Goal: Task Accomplishment & Management: Complete application form

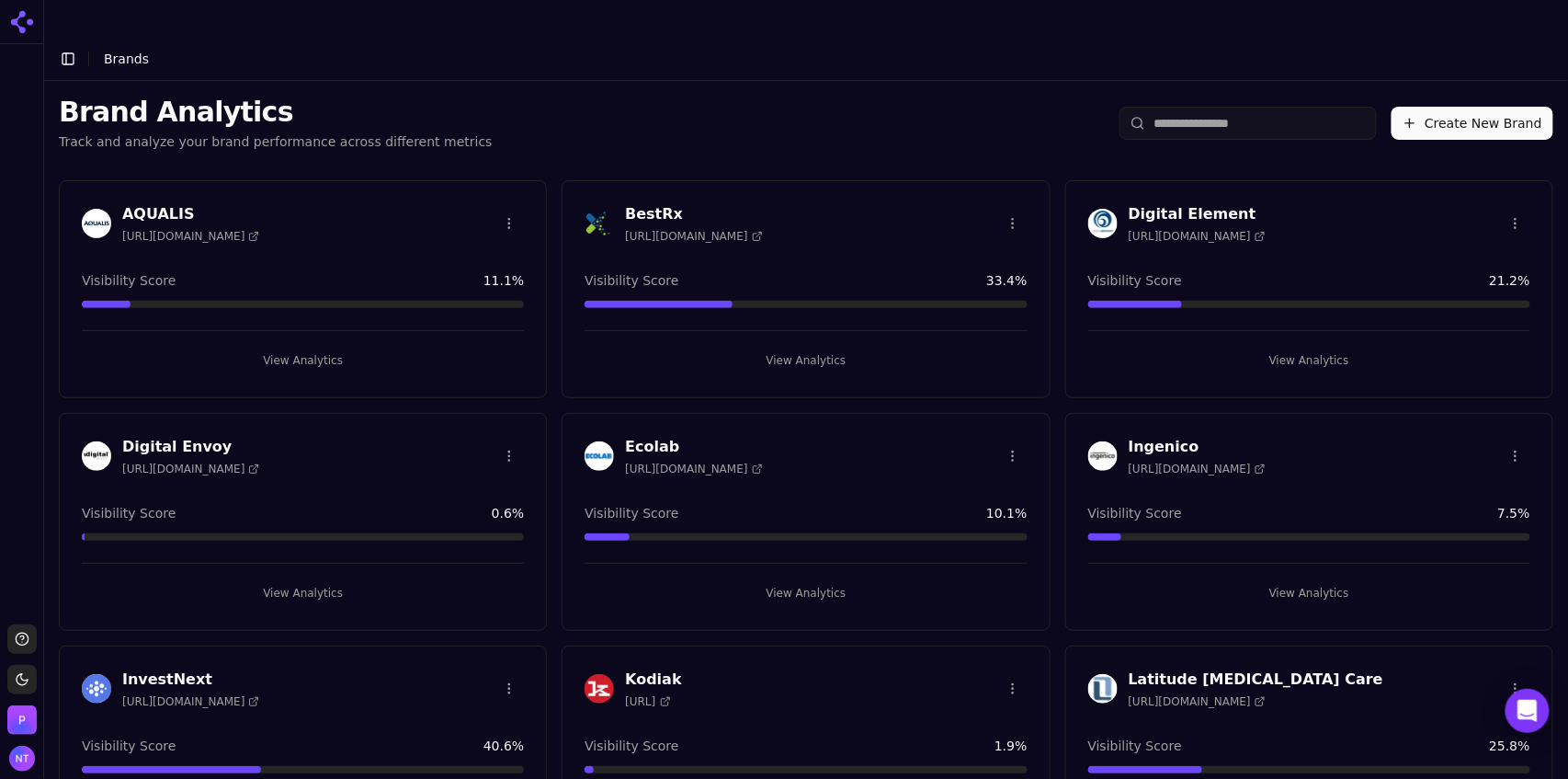
click at [1485, 107] on button "Create New Brand" at bounding box center [1473, 123] width 162 height 33
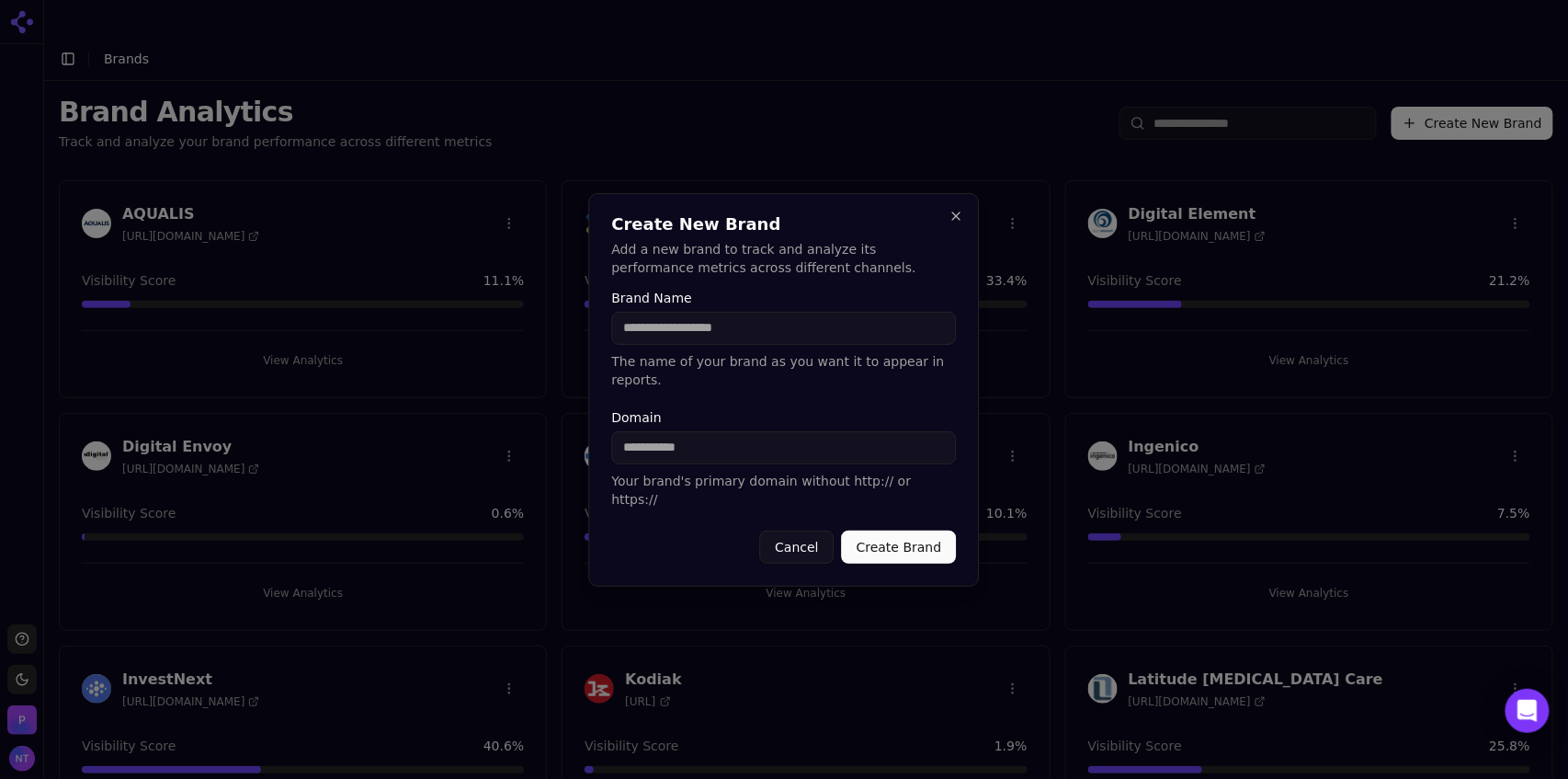
click at [739, 479] on p "Your brand's primary domain without http:// or https://" at bounding box center [784, 490] width 344 height 37
click at [725, 463] on input "Domain" at bounding box center [784, 448] width 344 height 33
paste input "**********"
type input "**********"
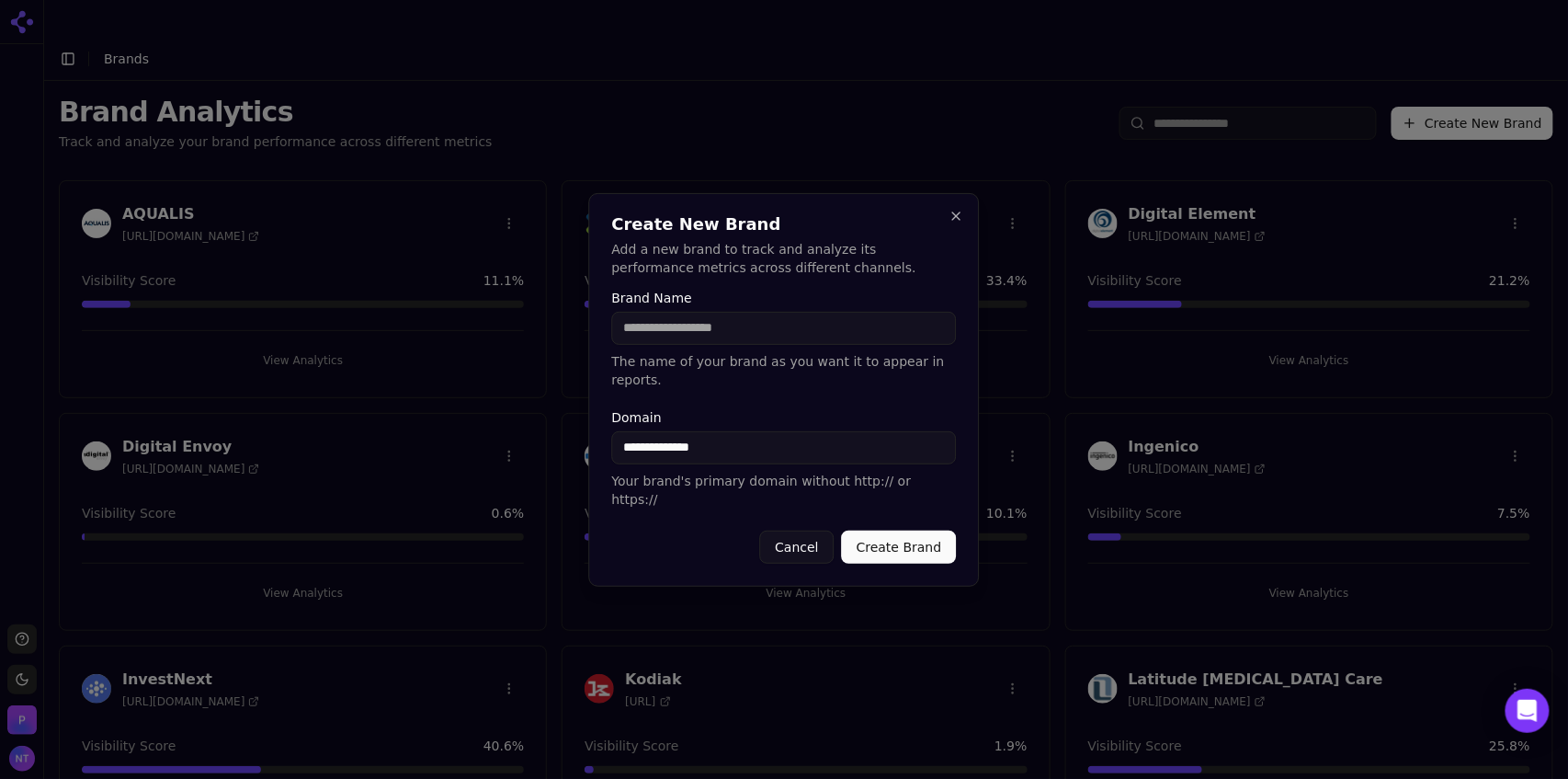
click at [702, 345] on input "Brand Name" at bounding box center [784, 328] width 344 height 33
type input "********"
click at [887, 531] on button "Create Brand" at bounding box center [899, 547] width 115 height 33
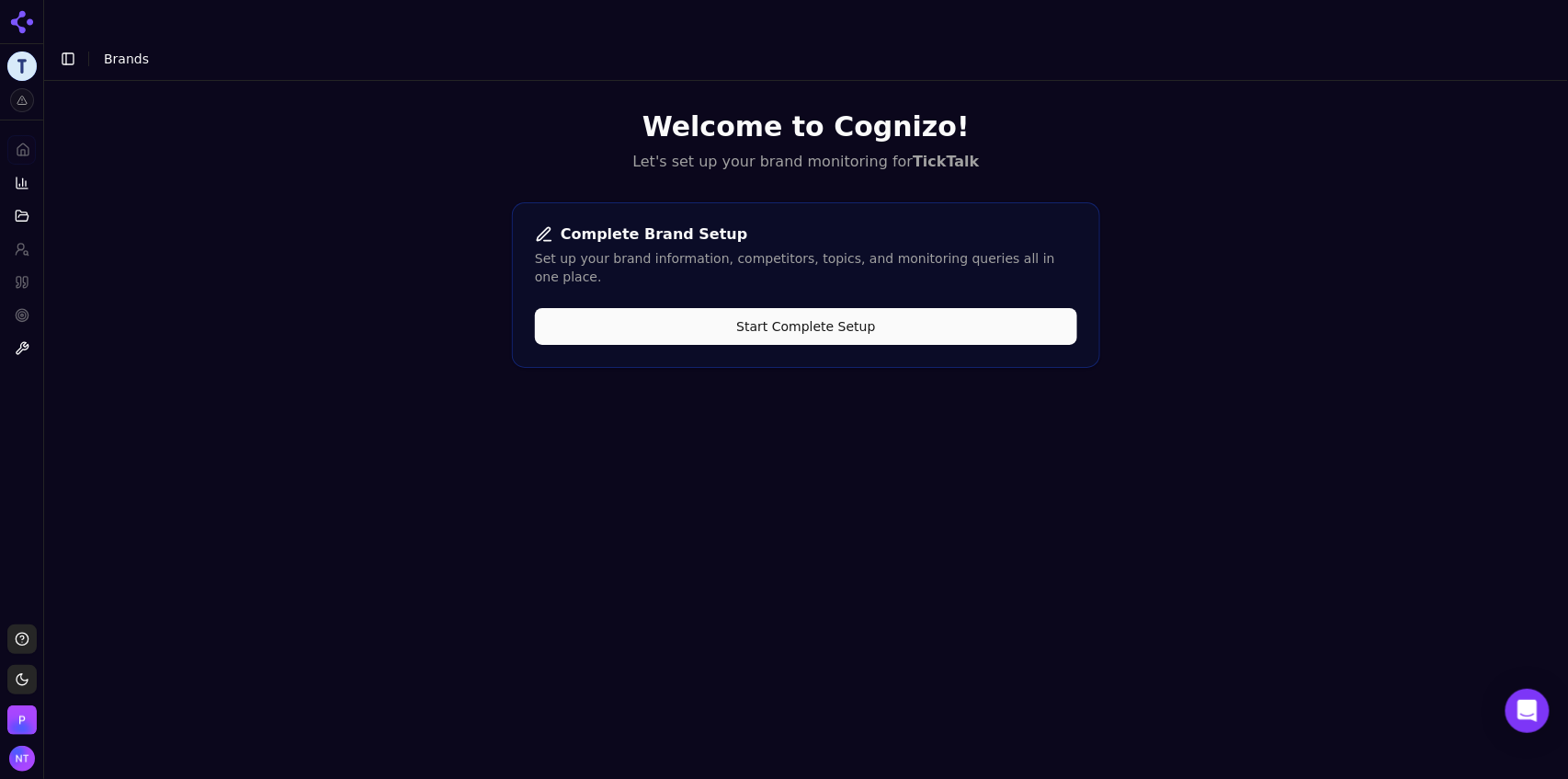
click at [849, 308] on button "Start Complete Setup" at bounding box center [805, 326] width 542 height 37
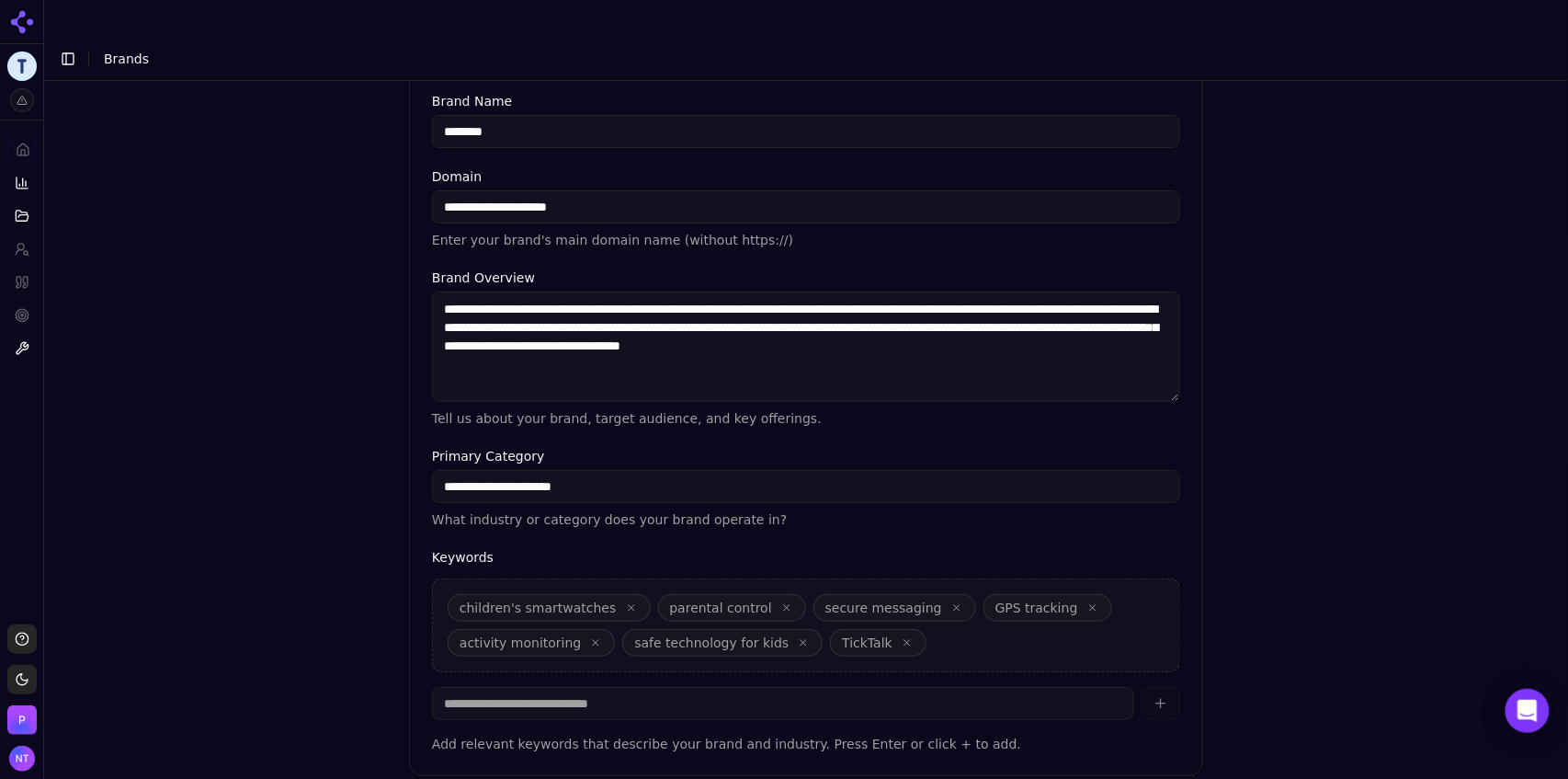
scroll to position [404, 0]
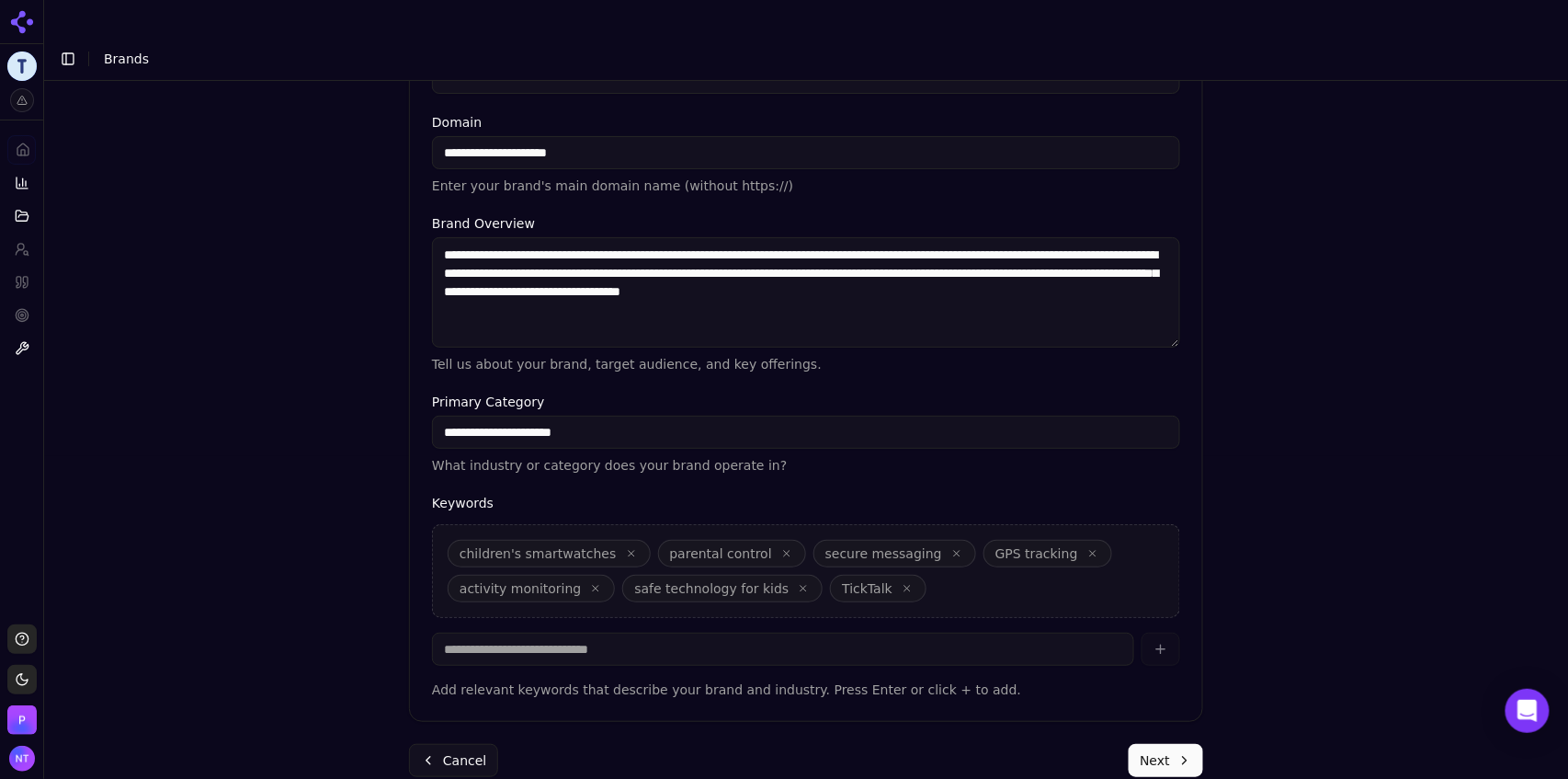
click at [1152, 743] on button "Next" at bounding box center [1166, 759] width 75 height 33
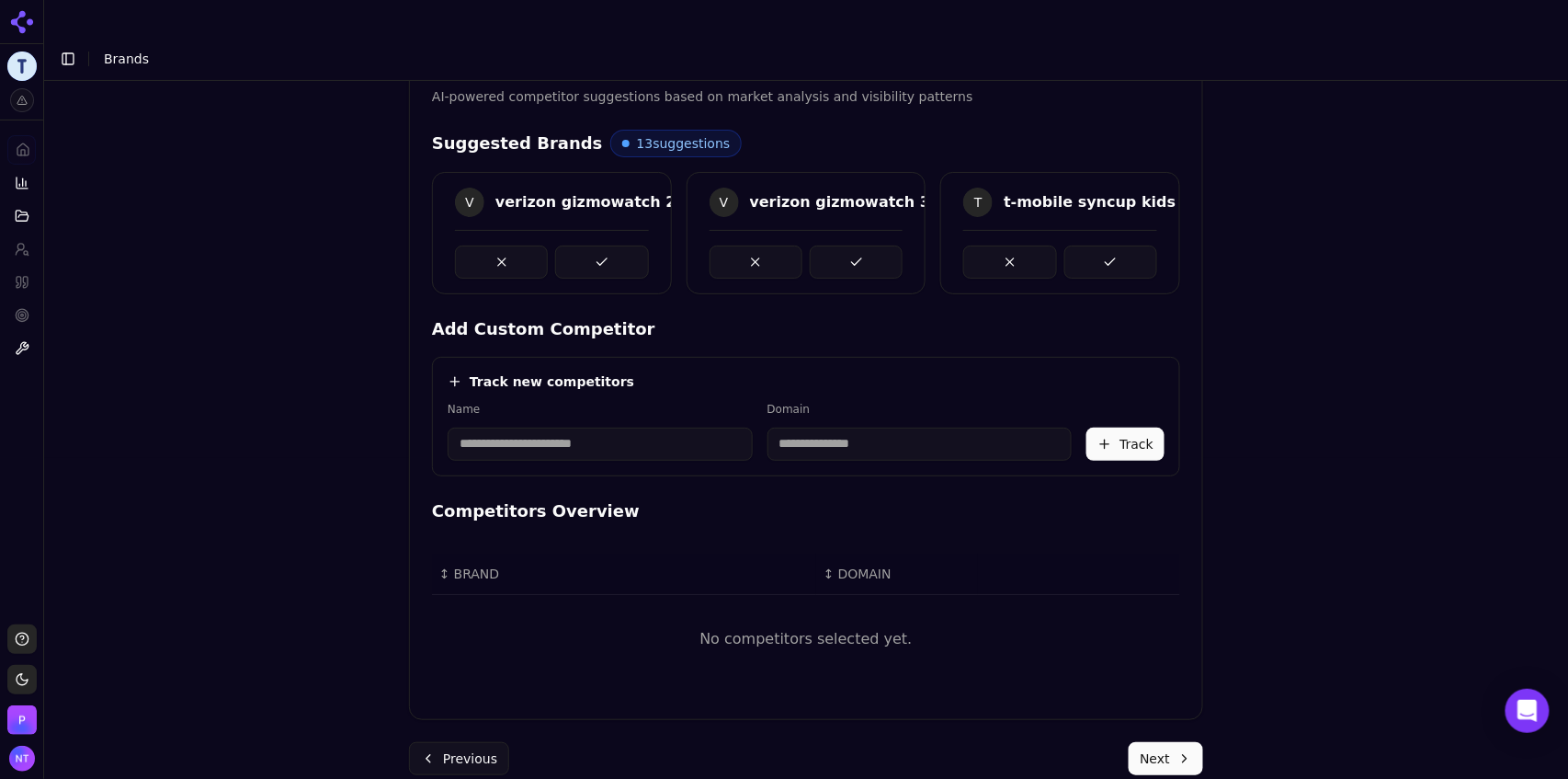
scroll to position [400, 0]
click at [597, 247] on button at bounding box center [601, 263] width 93 height 33
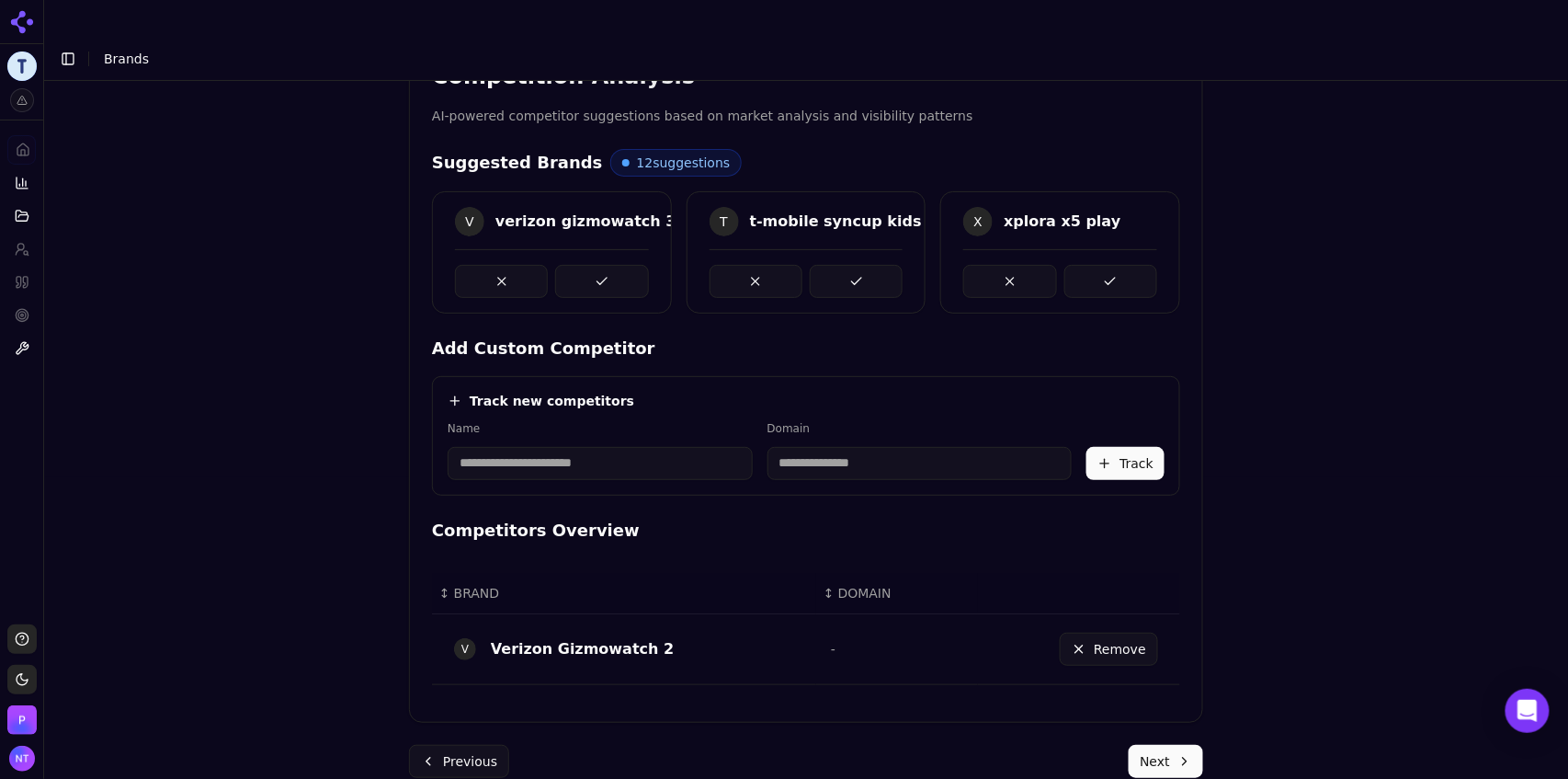
click at [597, 265] on button at bounding box center [601, 281] width 93 height 33
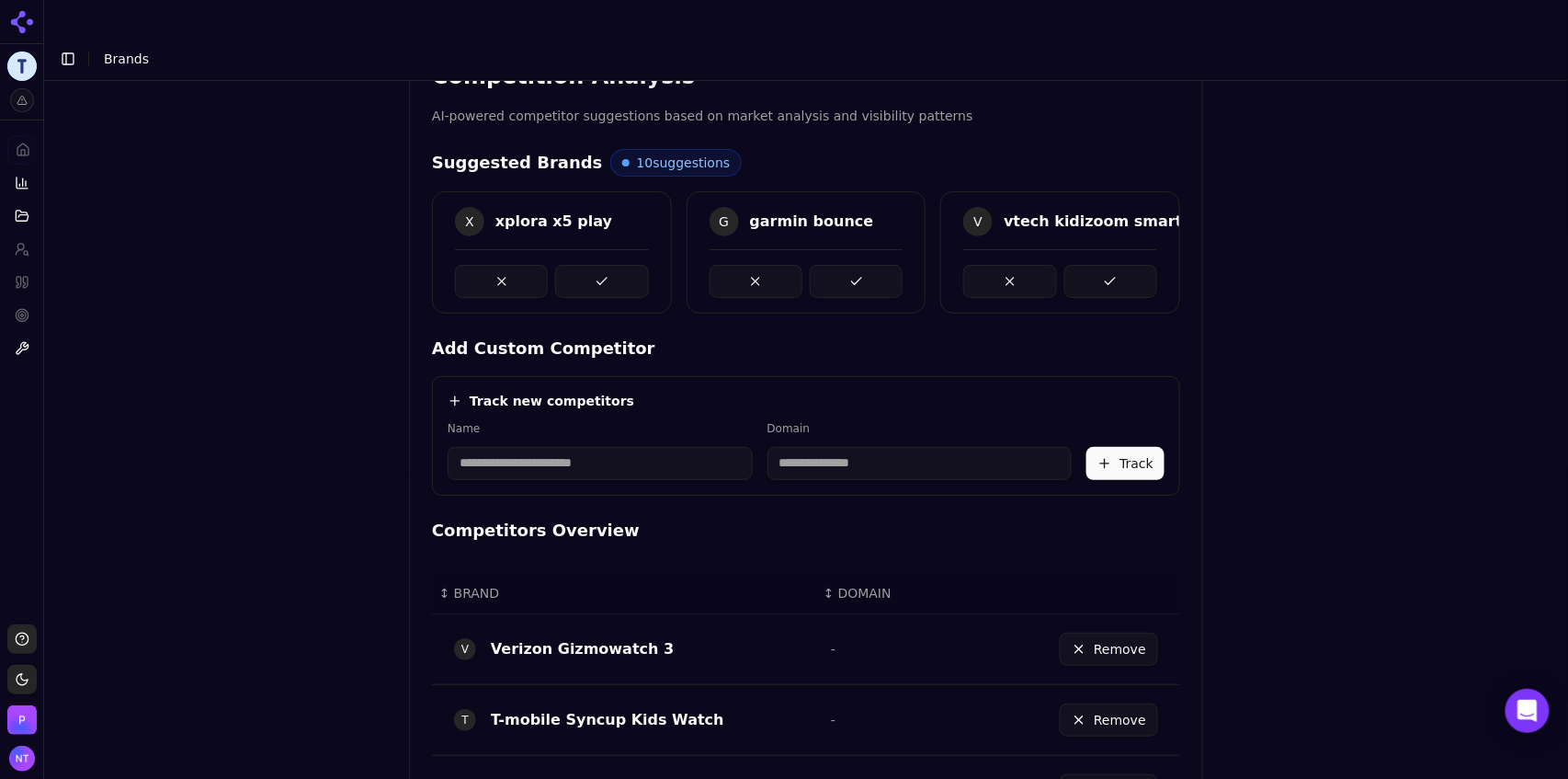
click at [597, 265] on button at bounding box center [601, 281] width 93 height 33
click at [810, 265] on button at bounding box center [856, 281] width 93 height 33
click at [597, 265] on button at bounding box center [601, 281] width 93 height 33
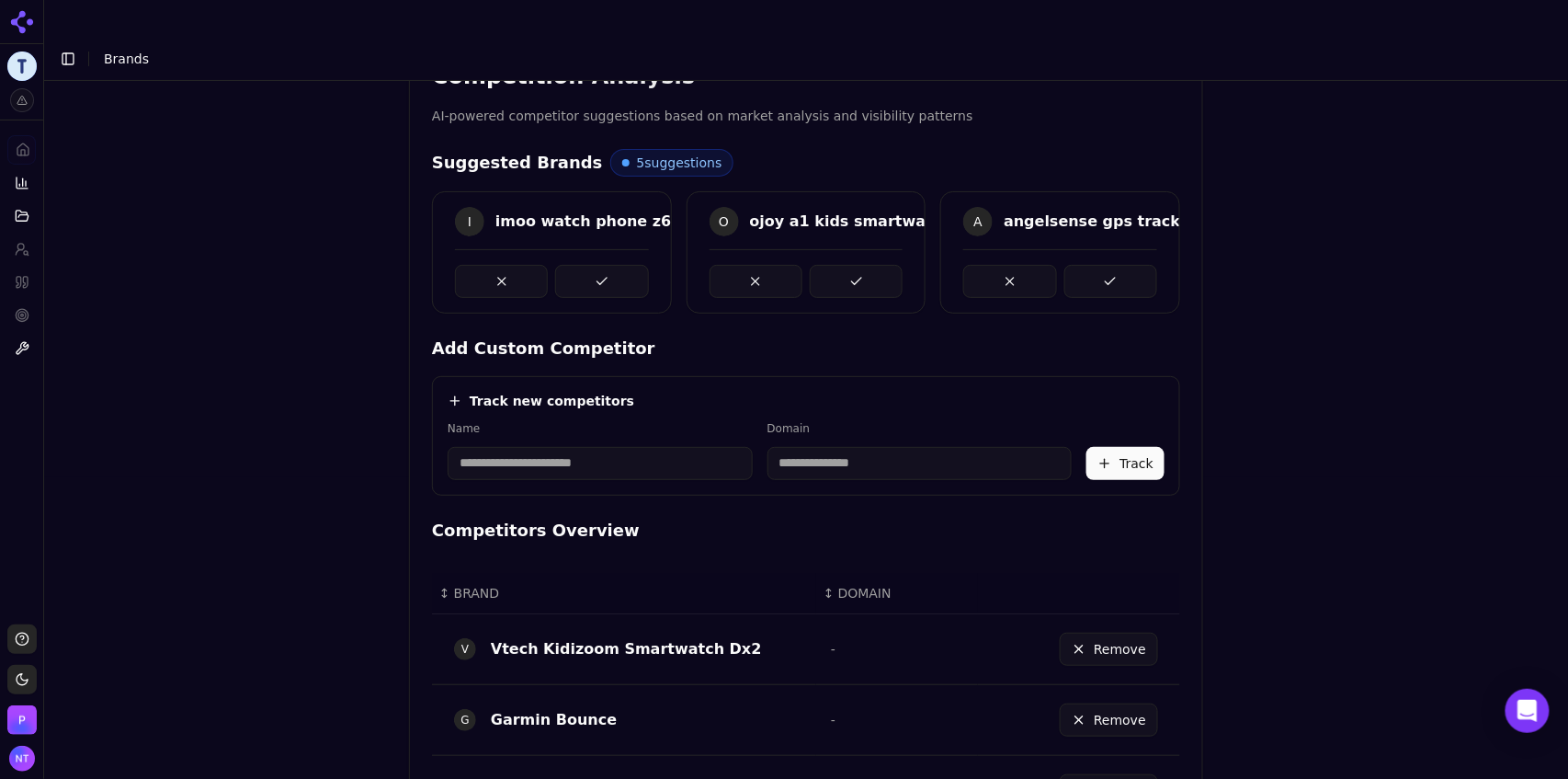
click at [599, 265] on button at bounding box center [601, 281] width 93 height 33
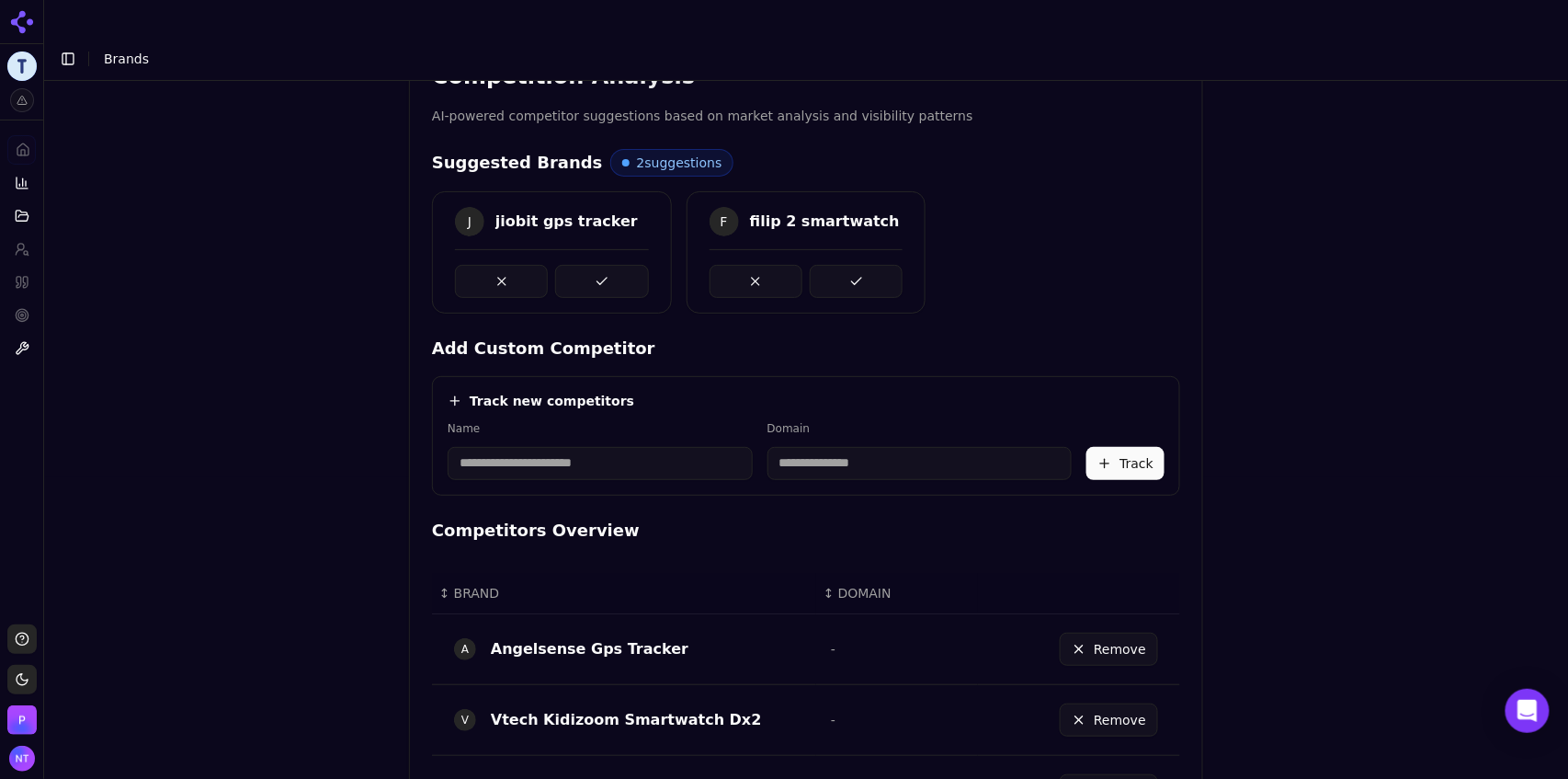
click at [599, 265] on button at bounding box center [601, 281] width 93 height 33
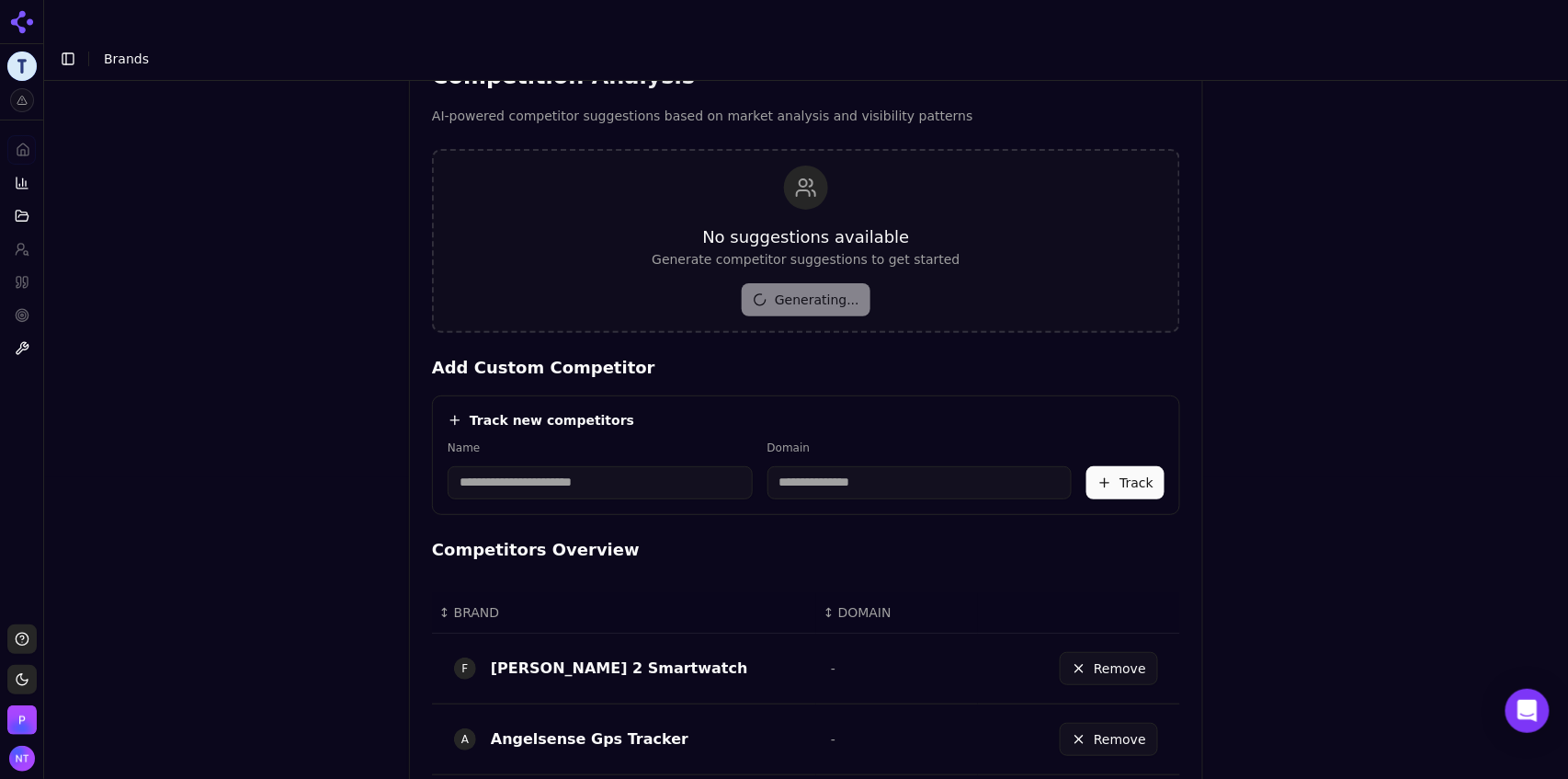
scroll to position [1068, 0]
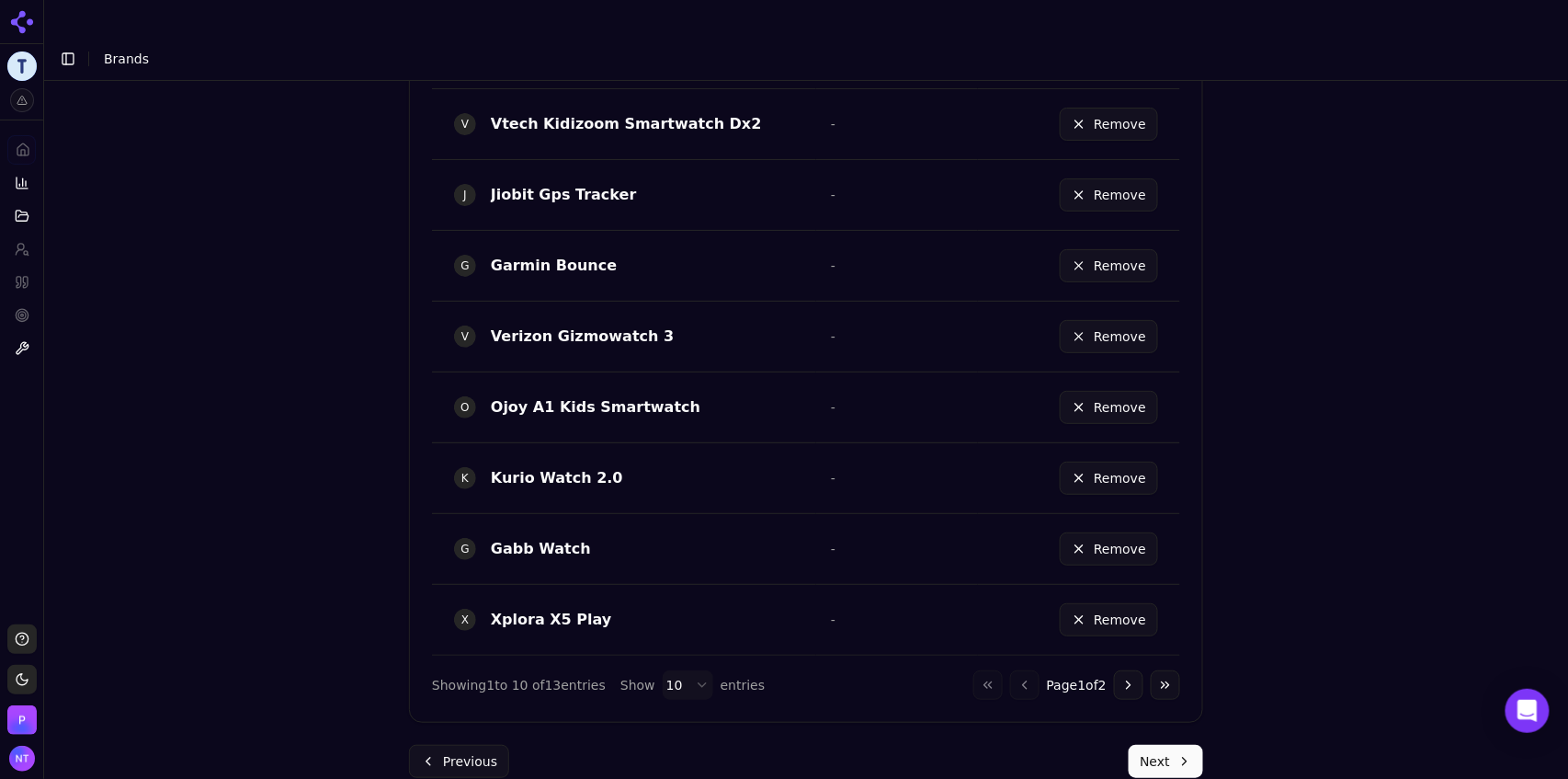
click at [1157, 744] on button "Next" at bounding box center [1166, 760] width 75 height 33
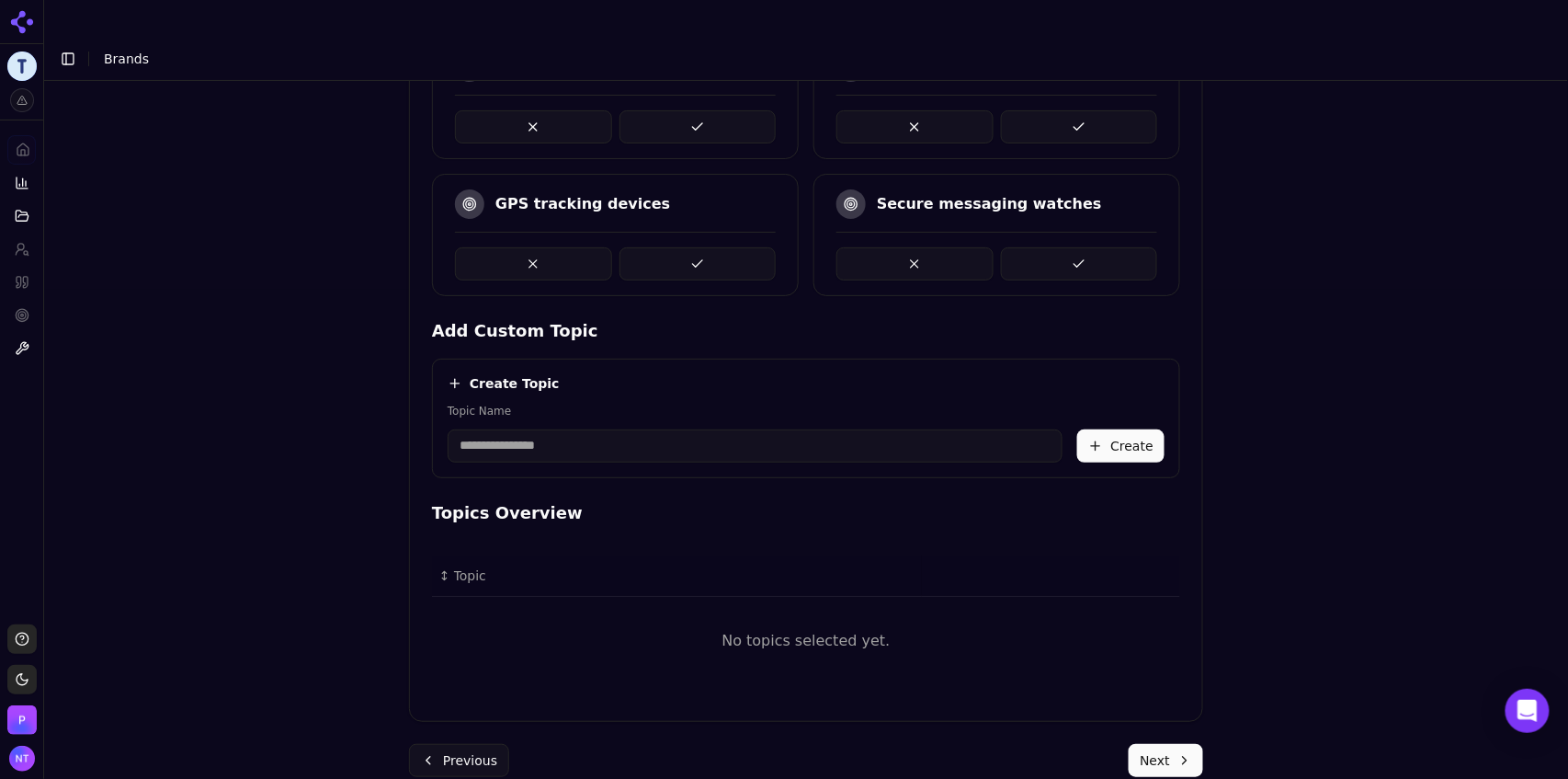
scroll to position [259, 0]
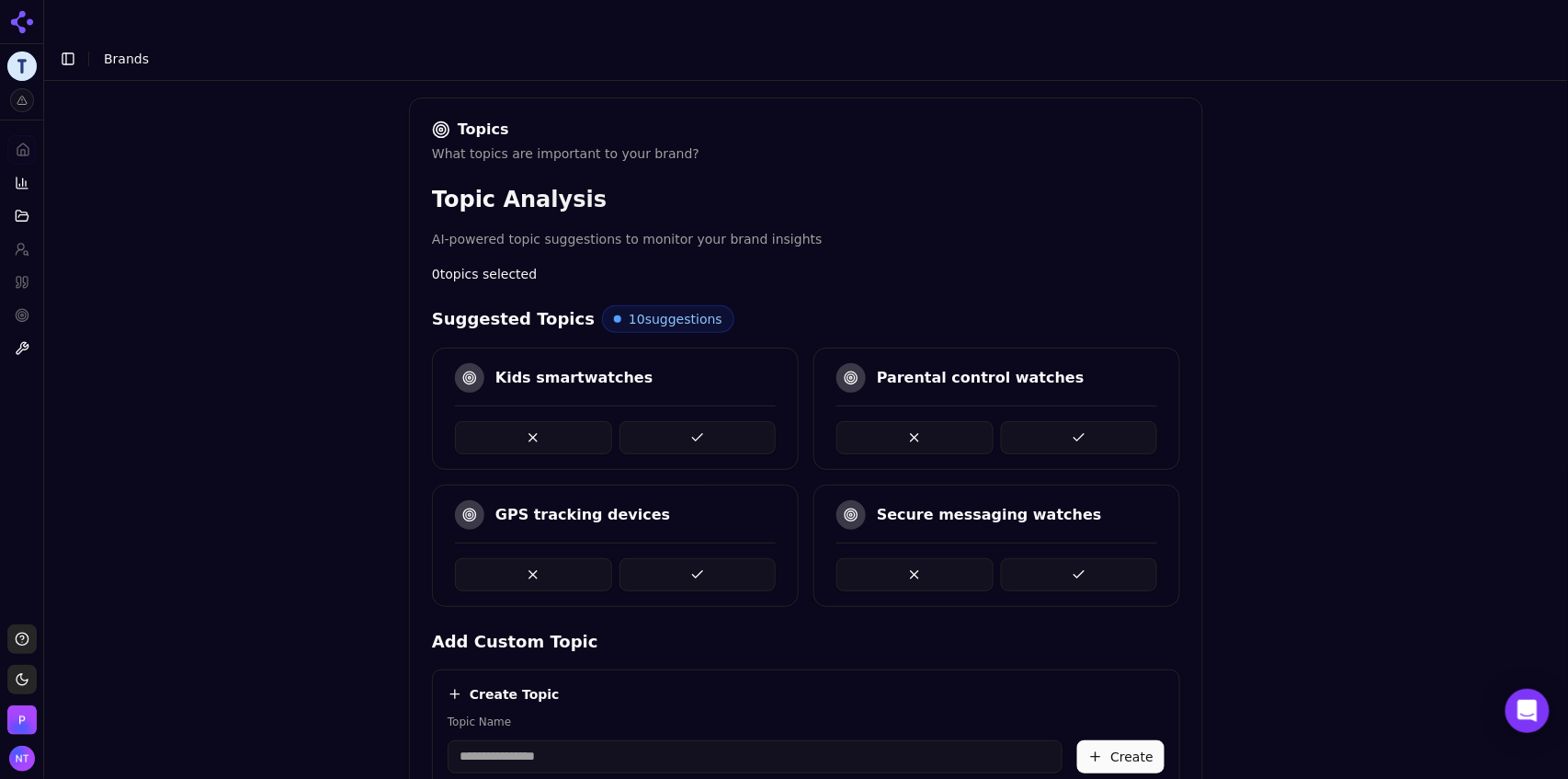
click at [665, 421] on button at bounding box center [698, 437] width 157 height 33
click at [883, 421] on button at bounding box center [916, 437] width 157 height 33
click at [1074, 421] on button at bounding box center [1079, 437] width 157 height 33
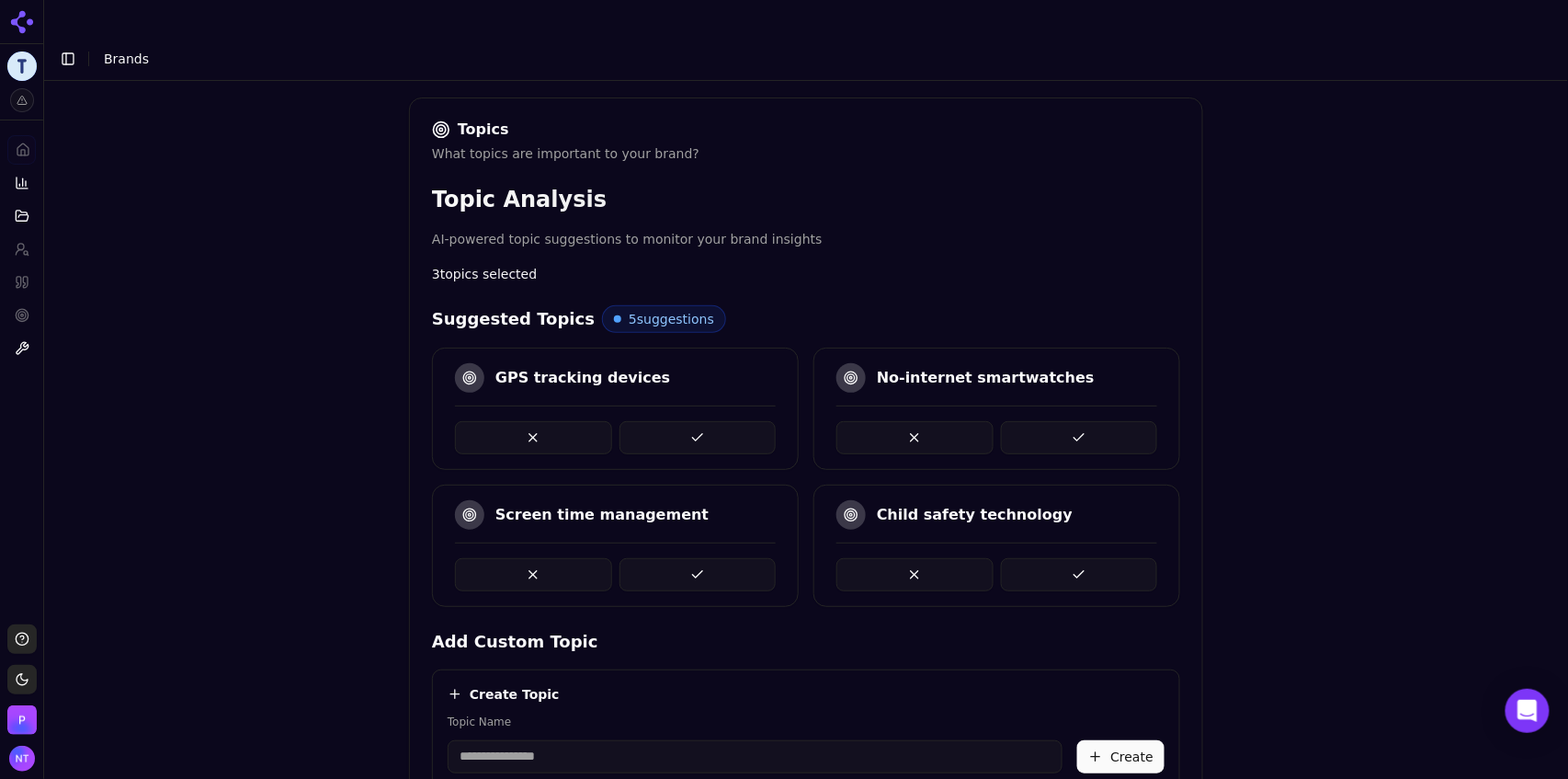
click at [1079, 558] on button at bounding box center [1079, 574] width 157 height 33
click at [1077, 421] on button at bounding box center [1079, 437] width 157 height 33
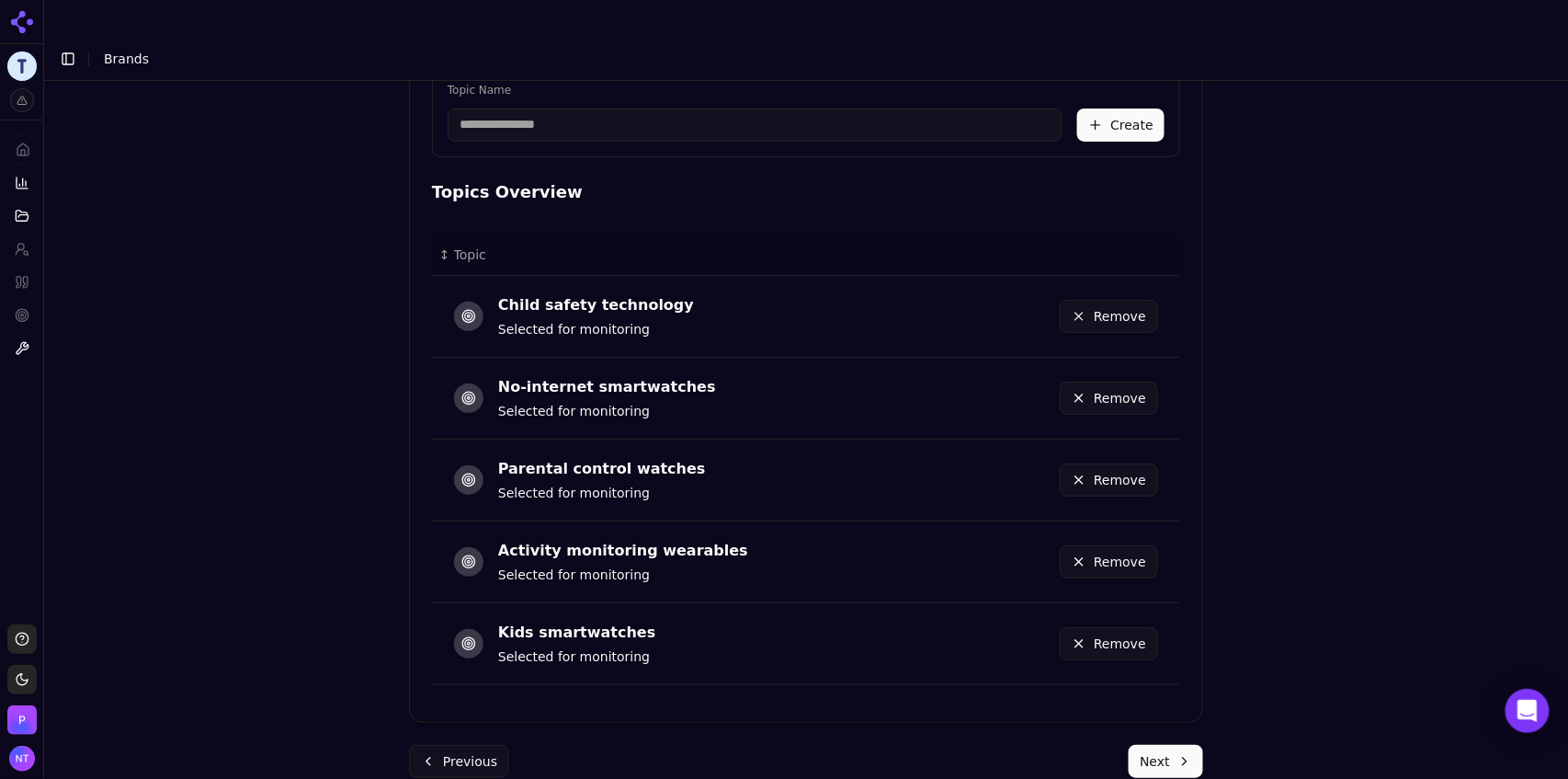
click at [1167, 744] on button "Next" at bounding box center [1166, 760] width 75 height 33
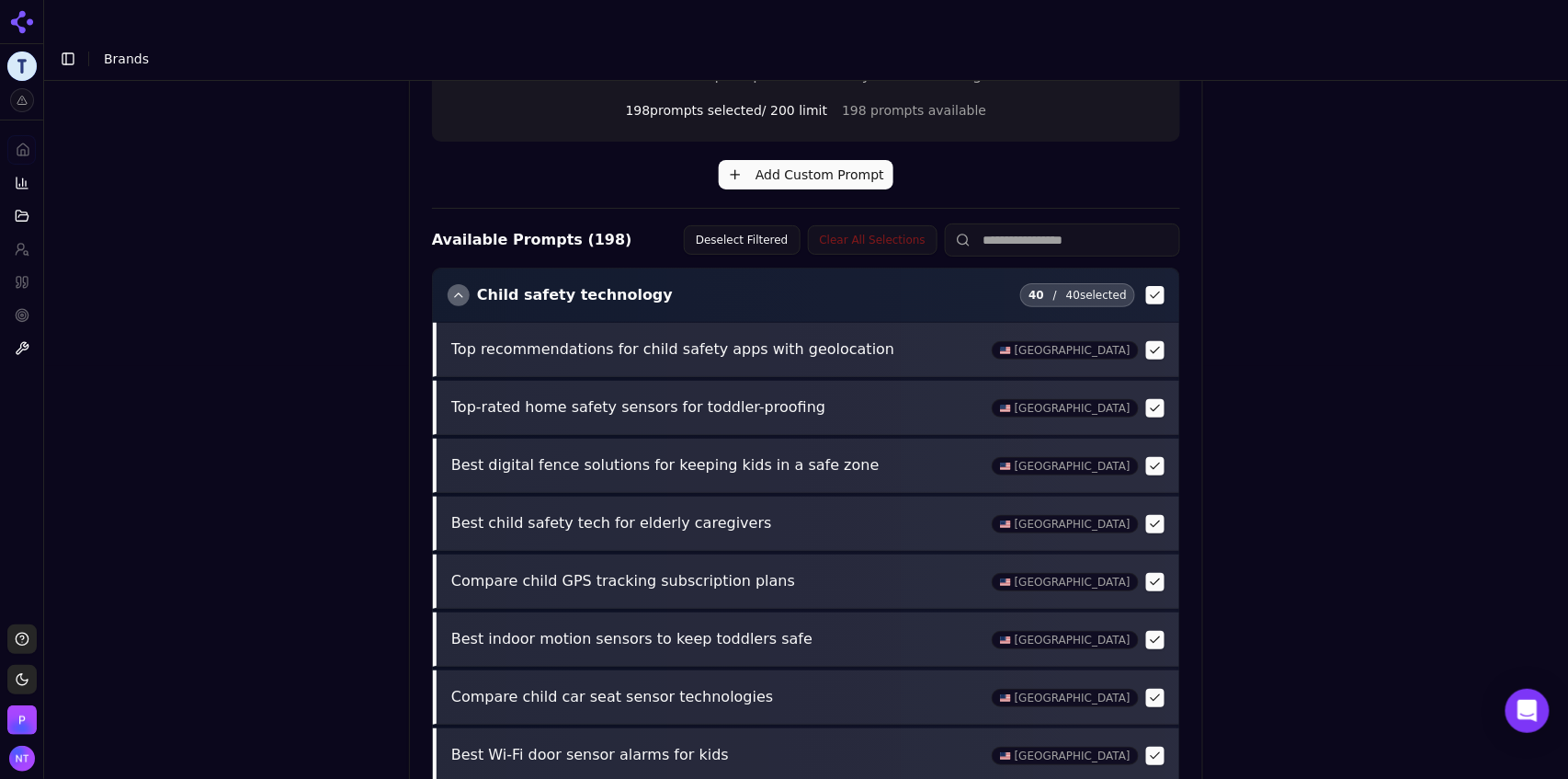
scroll to position [703, 0]
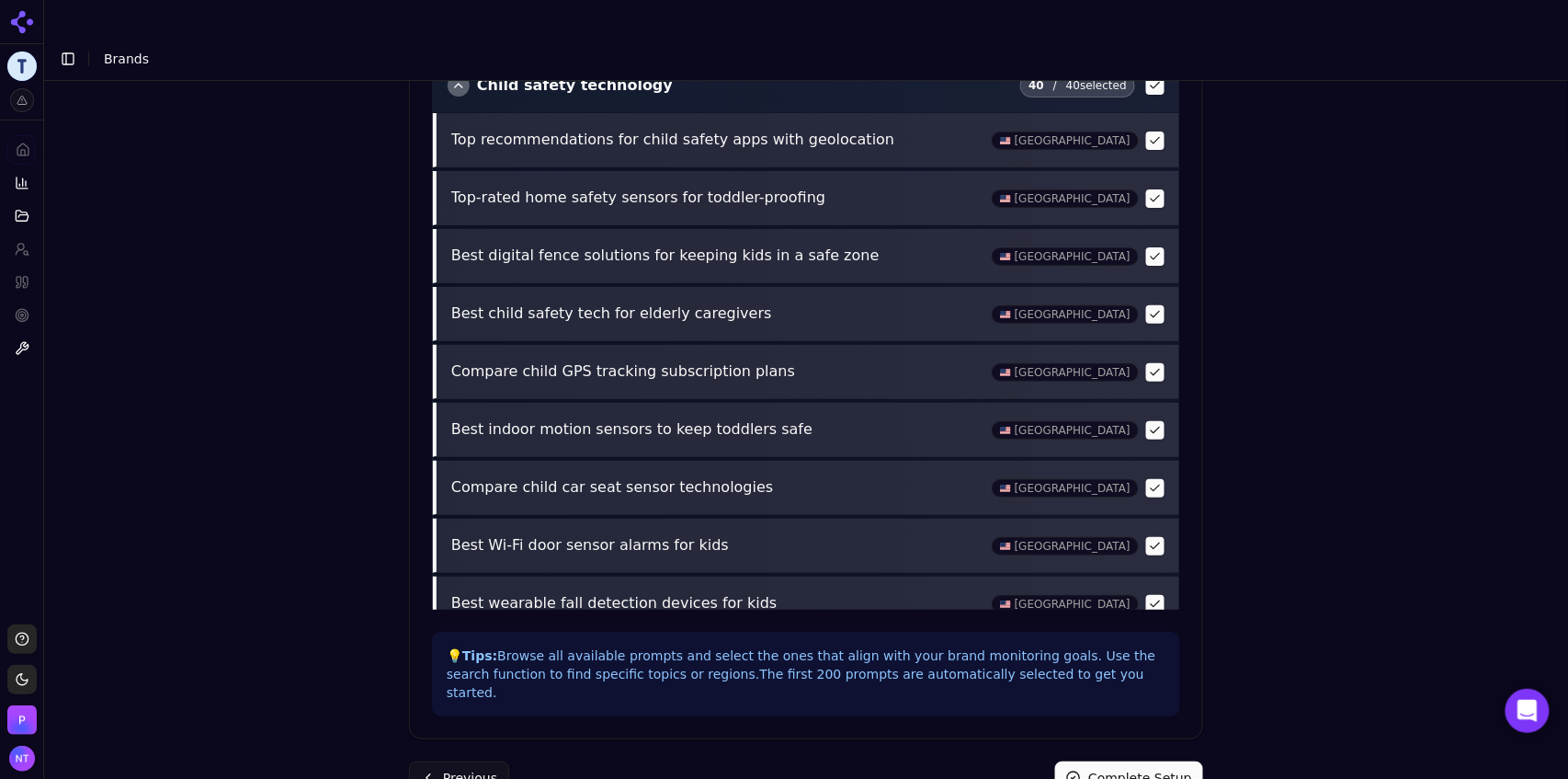
click at [1163, 761] on button "Complete Setup" at bounding box center [1129, 777] width 148 height 33
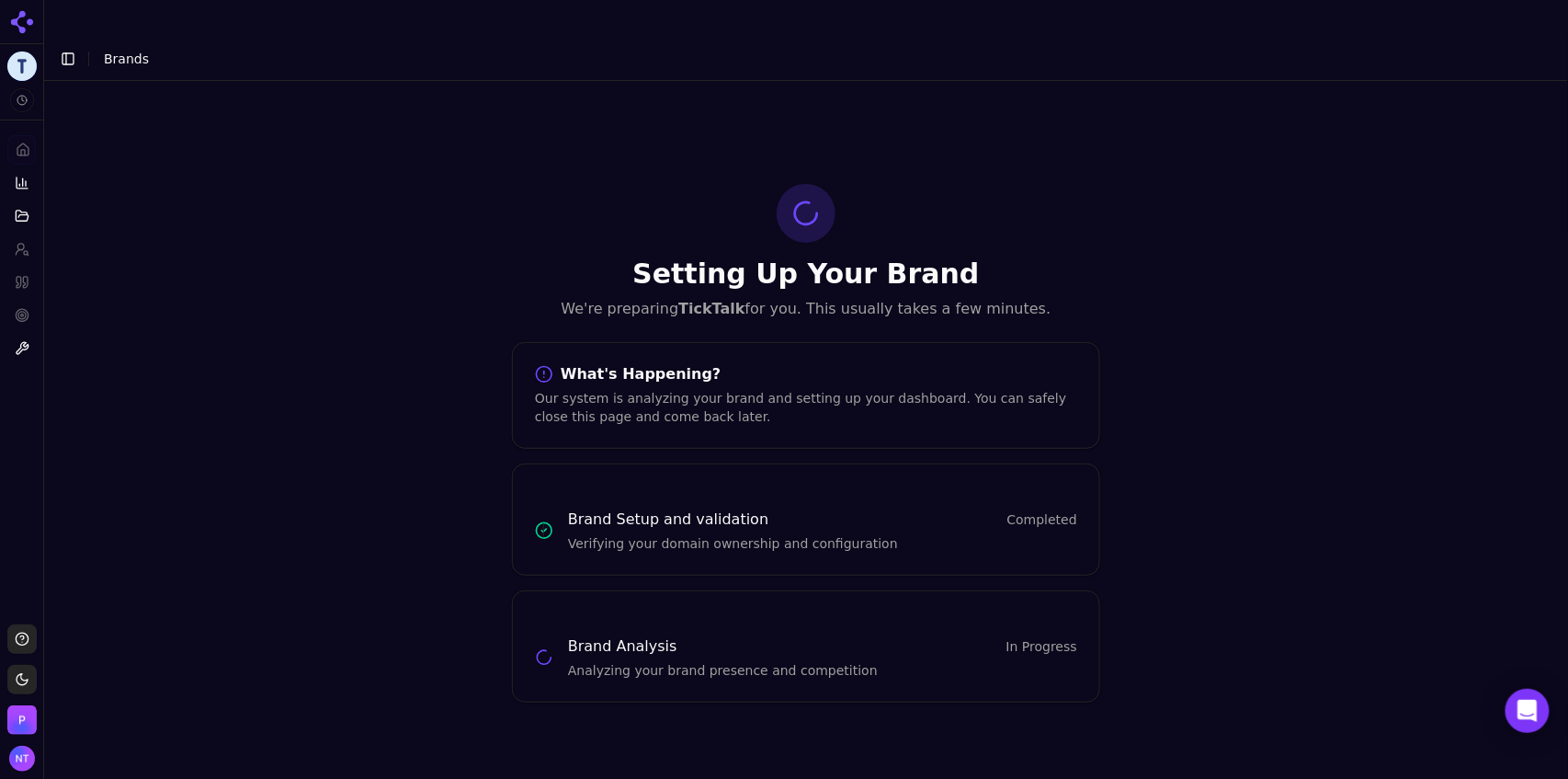
scroll to position [0, 0]
click at [119, 51] on span "Brands" at bounding box center [126, 59] width 45 height 15
